Goal: Information Seeking & Learning: Learn about a topic

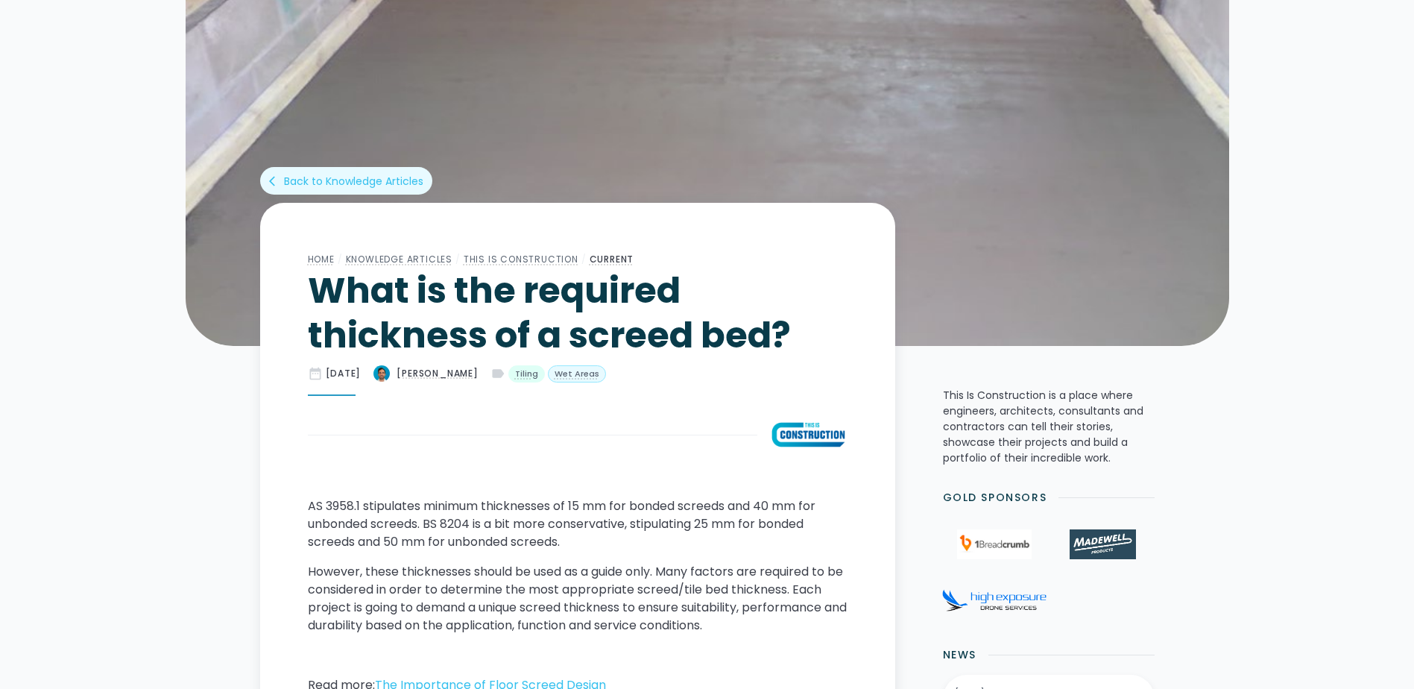
scroll to position [457, 0]
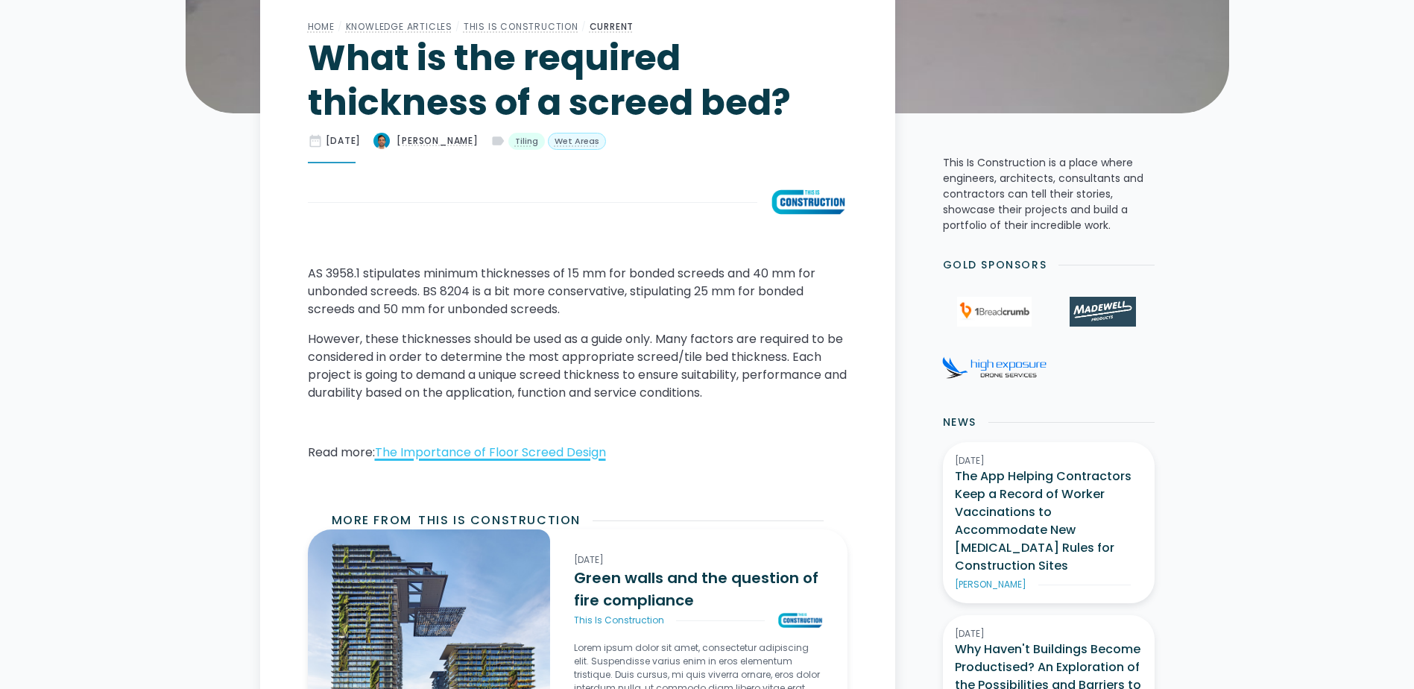
click at [478, 452] on link "The Importance of Floor Screed Design" at bounding box center [490, 451] width 231 height 17
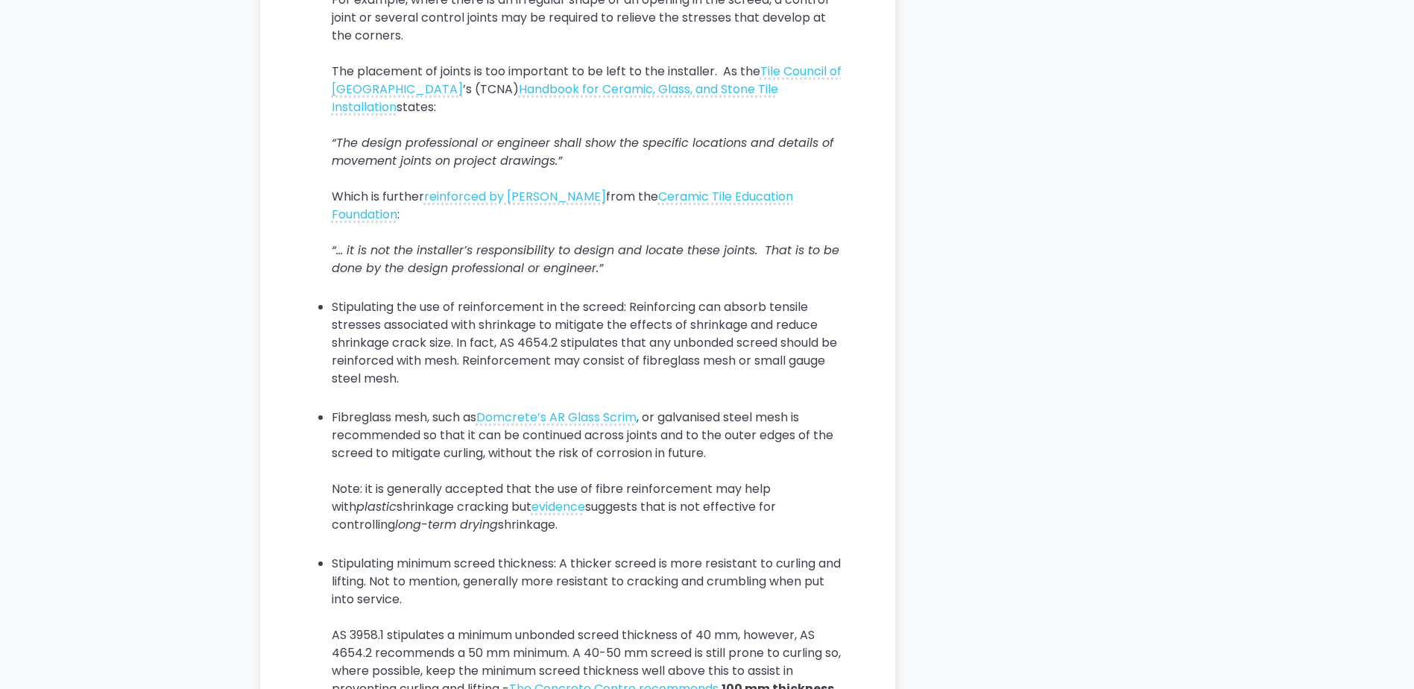
scroll to position [3726, 0]
